Goal: Information Seeking & Learning: Learn about a topic

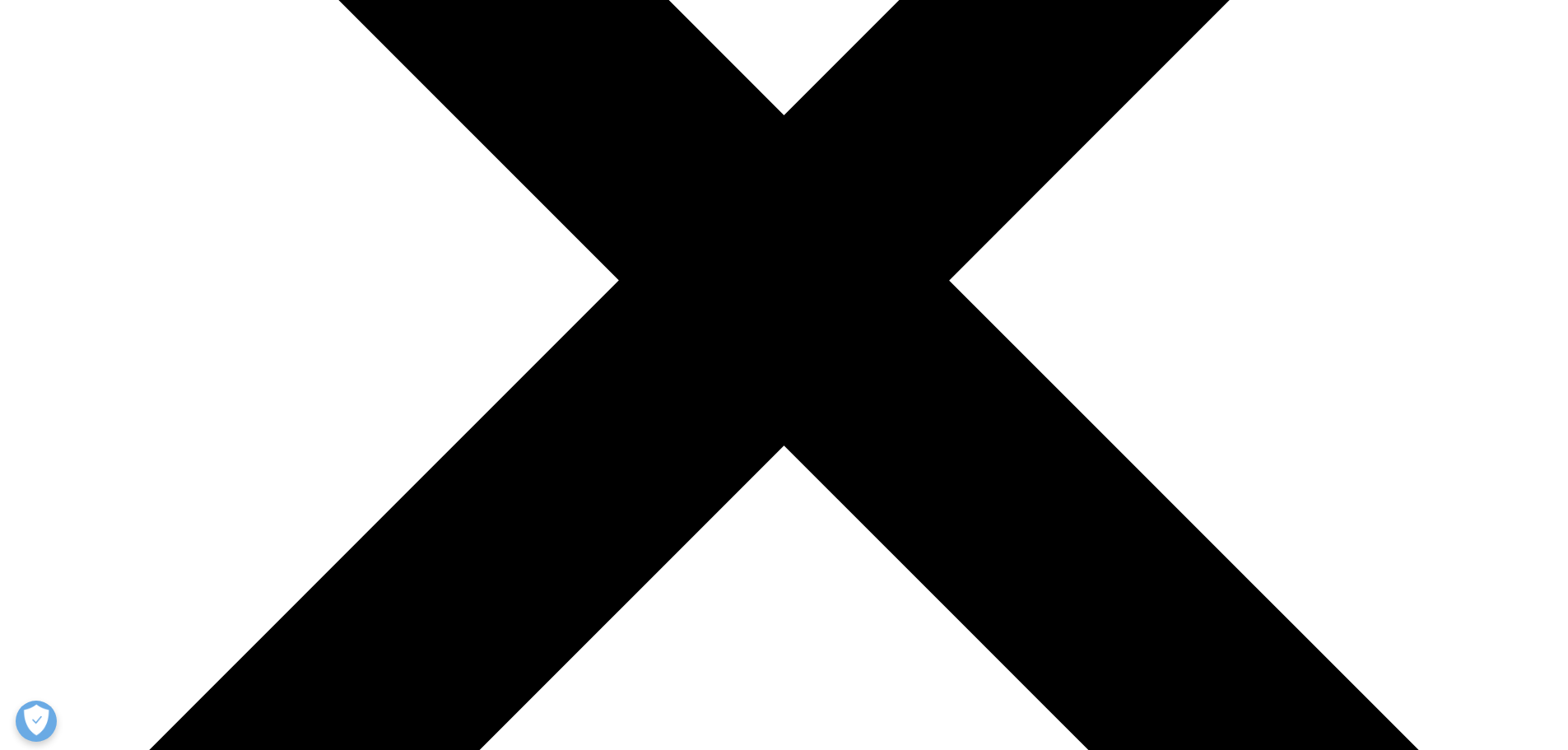
scroll to position [485, 971]
click at [497, 329] on input "I Accept" at bounding box center [498, 321] width 350 height 39
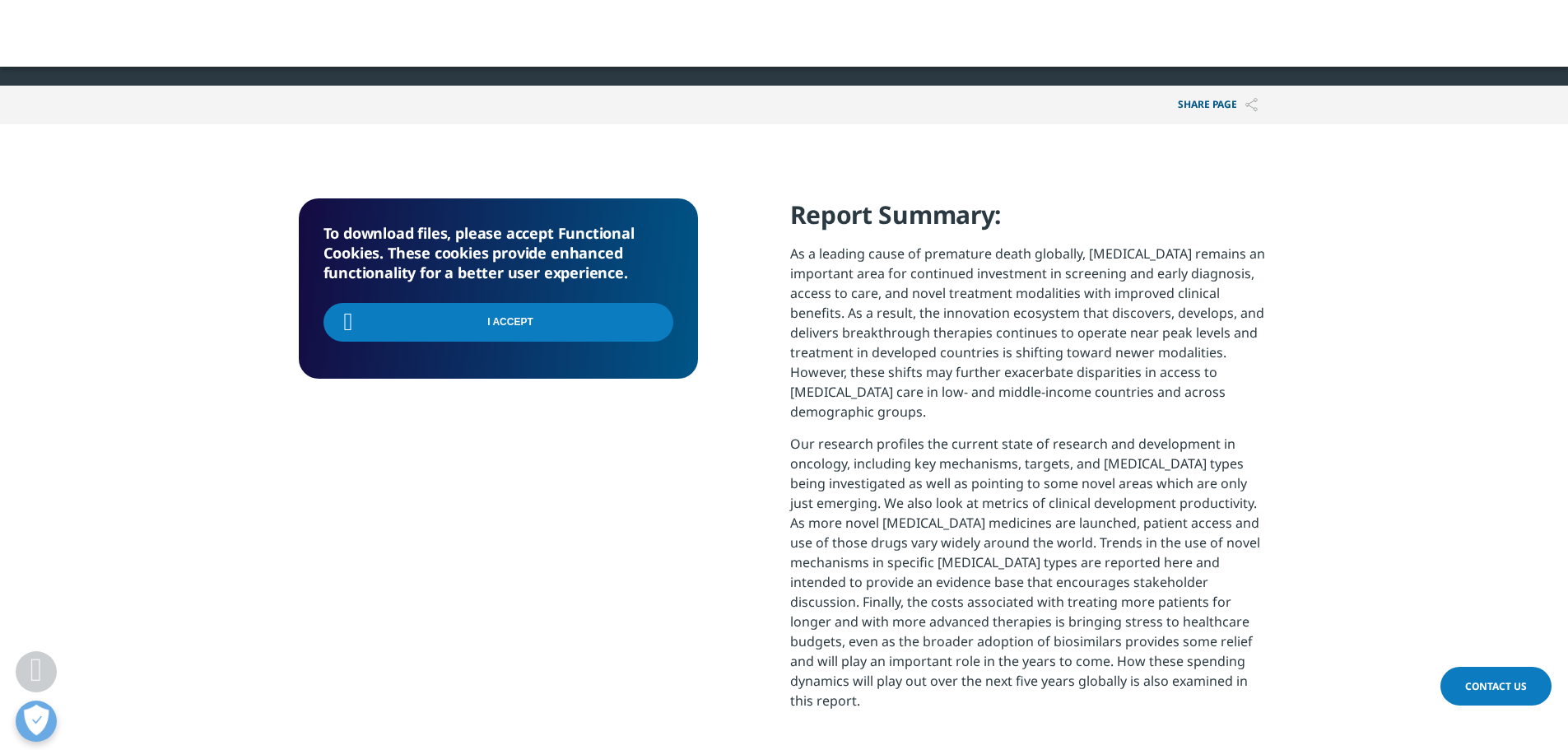
scroll to position [1043, 0]
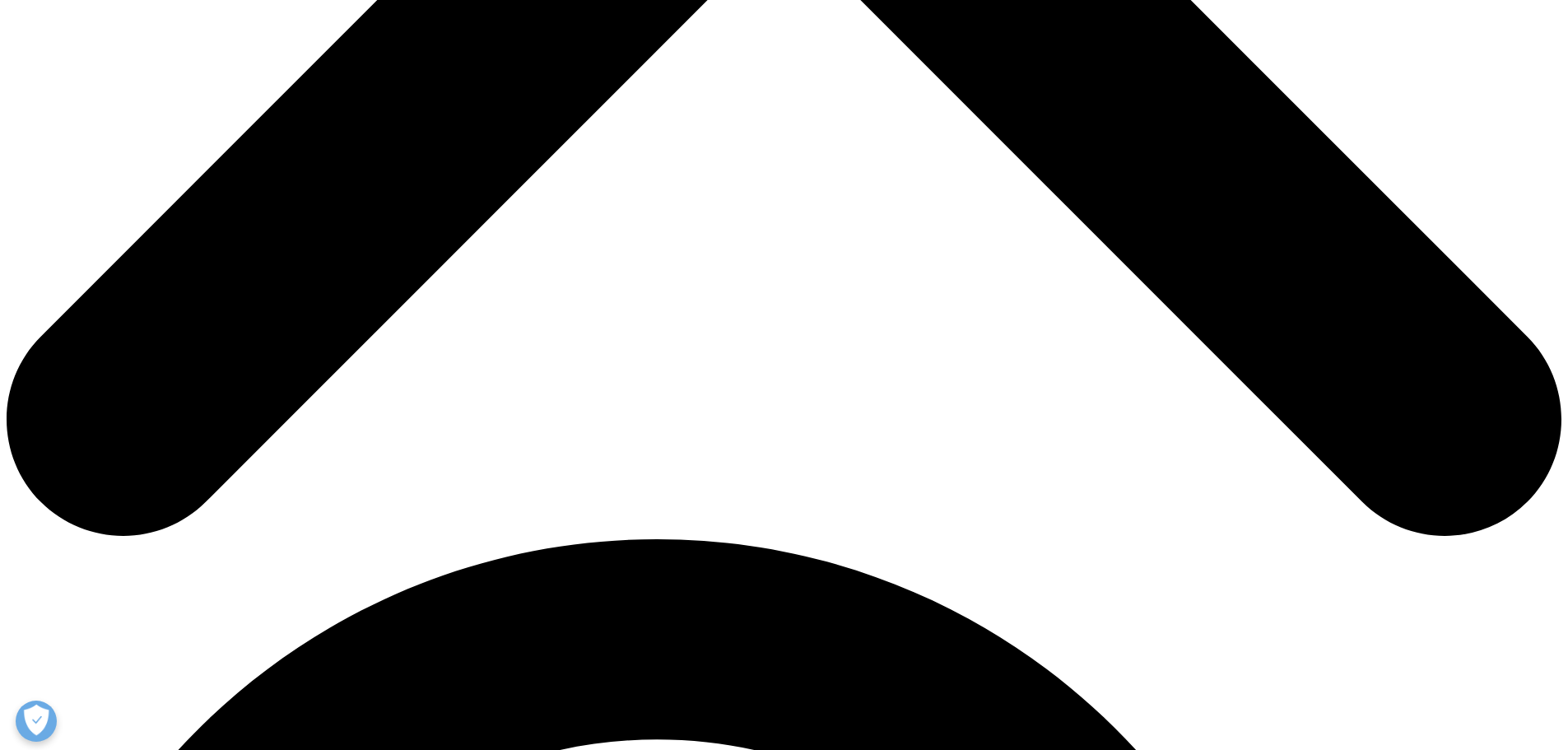
scroll to position [1564, 0]
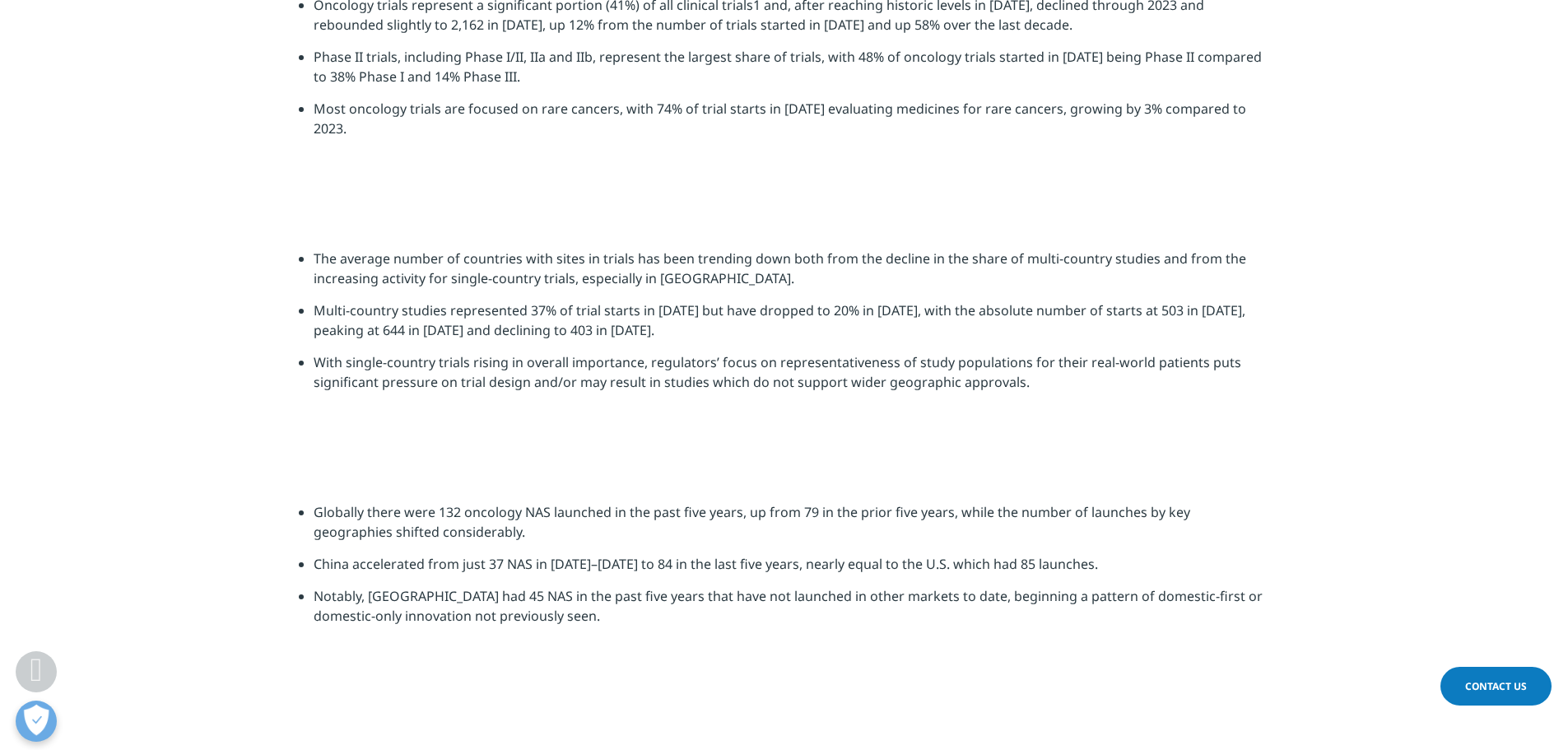
click at [987, 150] on li "Most oncology trials are focused on rare cancers, with 74% of trial starts in […" at bounding box center [792, 124] width 957 height 52
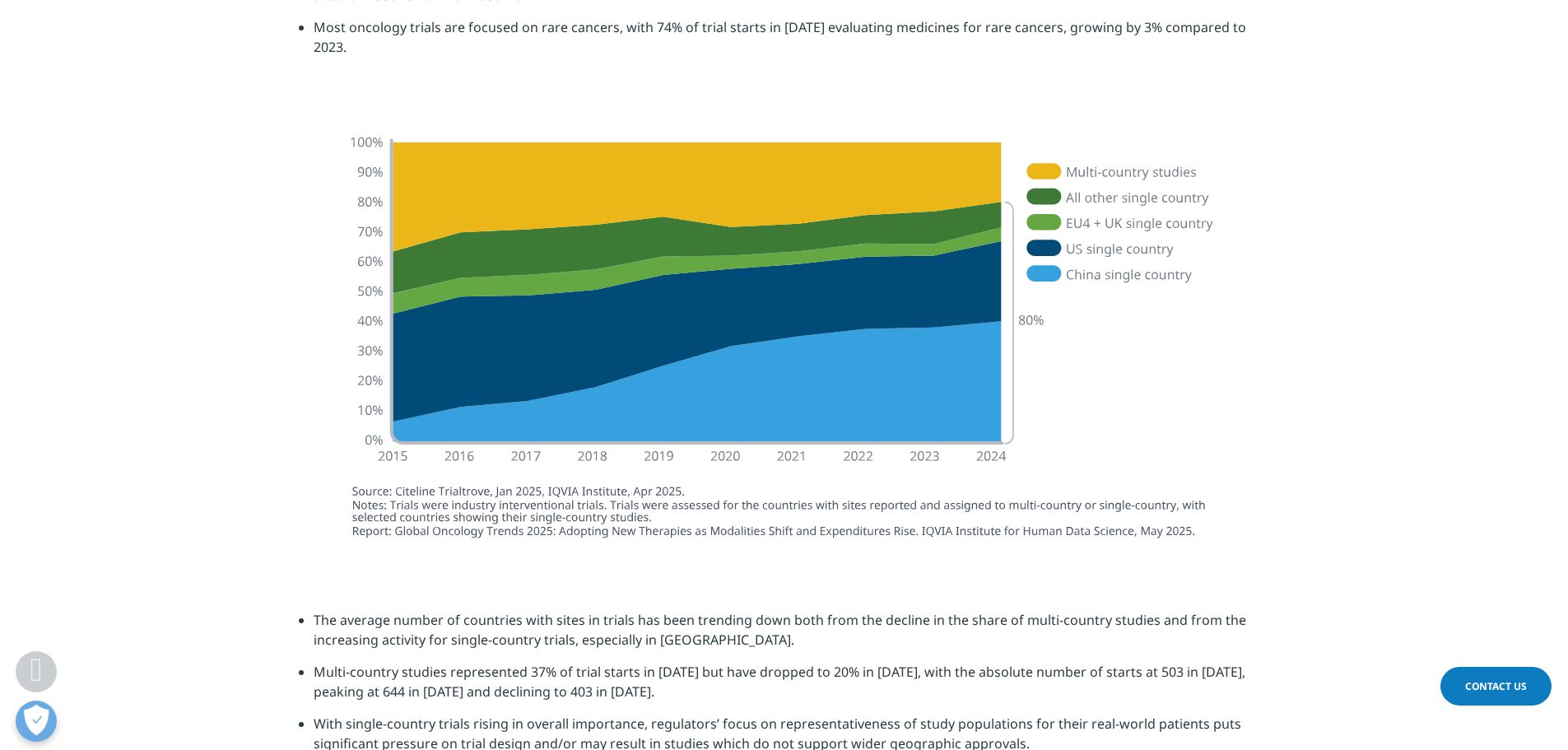
click at [438, 612] on li "The average number of countries with sites in trials has been trending down bot…" at bounding box center [792, 635] width 957 height 52
